Goal: Information Seeking & Learning: Find specific fact

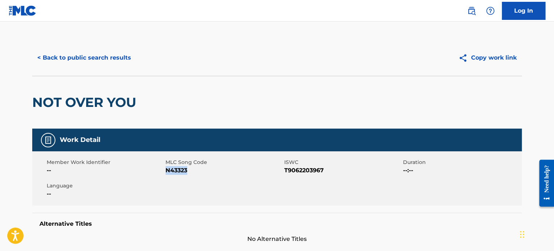
click at [128, 55] on button "< Back to public search results" at bounding box center [84, 58] width 104 height 18
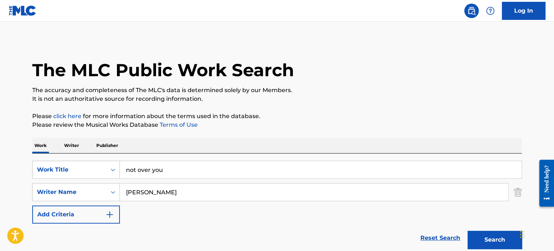
scroll to position [137, 0]
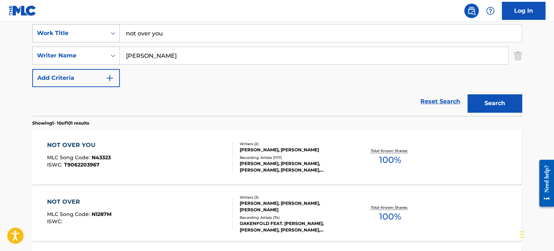
drag, startPoint x: 123, startPoint y: 31, endPoint x: 100, endPoint y: 28, distance: 22.9
click at [100, 28] on div "SearchWithCriteria56b01e7e-891b-4fcd-951d-955a070687ee Work Title not over you" at bounding box center [276, 33] width 489 height 18
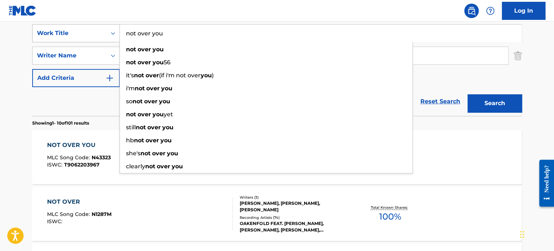
paste input "Imagine Dragons Rise Up"
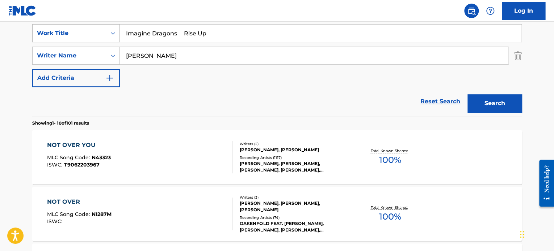
drag, startPoint x: 189, startPoint y: 31, endPoint x: 86, endPoint y: 33, distance: 102.8
click at [86, 33] on div "SearchWithCriteria56b01e7e-891b-4fcd-951d-955a070687ee Work Title Imagine Drago…" at bounding box center [276, 33] width 489 height 18
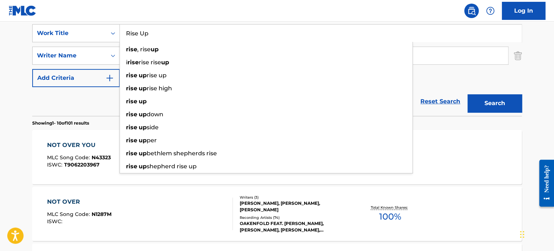
type input "Rise Up"
drag, startPoint x: 434, startPoint y: 73, endPoint x: 292, endPoint y: 57, distance: 142.8
click at [407, 72] on div "SearchWithCriteria56b01e7e-891b-4fcd-951d-955a070687ee Work Title Rise Up rise …" at bounding box center [276, 55] width 489 height 63
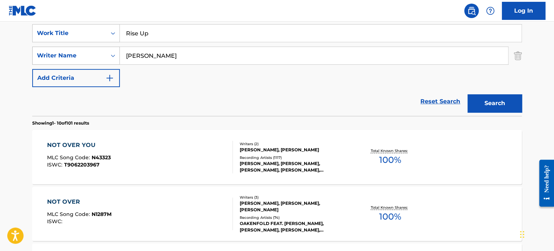
drag, startPoint x: 121, startPoint y: 54, endPoint x: 100, endPoint y: 54, distance: 21.4
click at [104, 55] on div "SearchWithCriteria1a1626d5-9f8b-44a1-b63f-a750a506a031 Writer Name [PERSON_NAME]" at bounding box center [276, 56] width 489 height 18
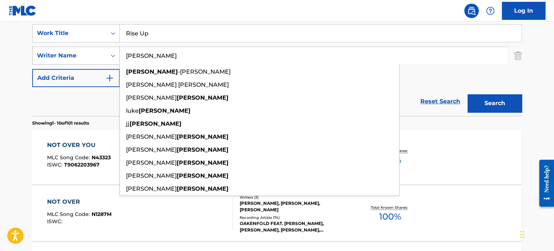
type input "[PERSON_NAME]"
click at [467, 94] on button "Search" at bounding box center [494, 103] width 54 height 18
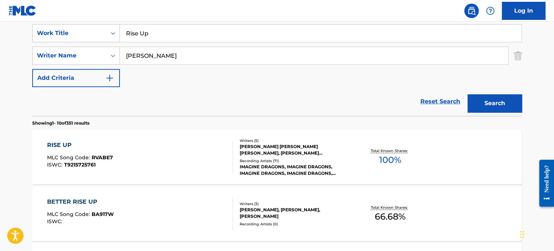
click at [206, 150] on div "RISE UP MLC Song Code : RVABE7 ISWC : T9215725761" at bounding box center [140, 157] width 186 height 33
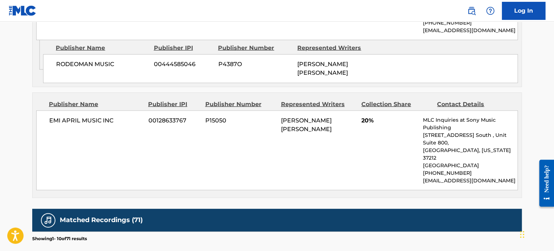
scroll to position [760, 0]
